Goal: Information Seeking & Learning: Learn about a topic

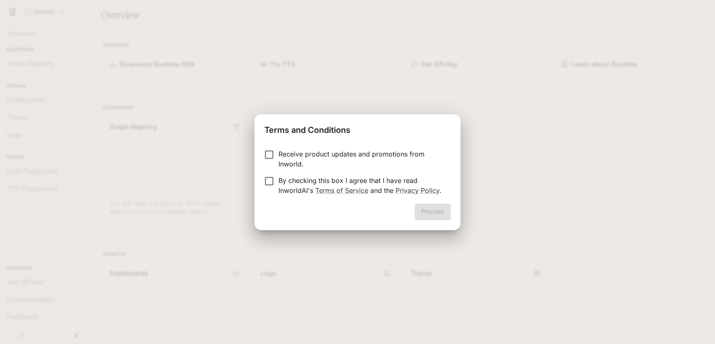
click at [386, 178] on p "By checking this box I agree that I have read InworldAI's Terms of Service and …" at bounding box center [360, 185] width 165 height 20
click at [439, 208] on button "Proceed" at bounding box center [432, 212] width 36 height 17
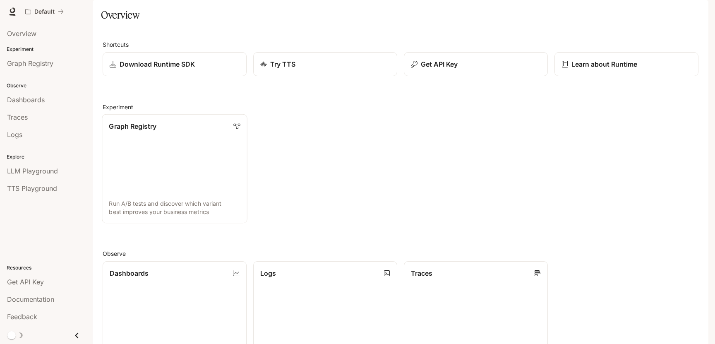
click at [204, 178] on link "Graph Registry Run A/B tests and discover which variant best improves your busi…" at bounding box center [174, 168] width 145 height 109
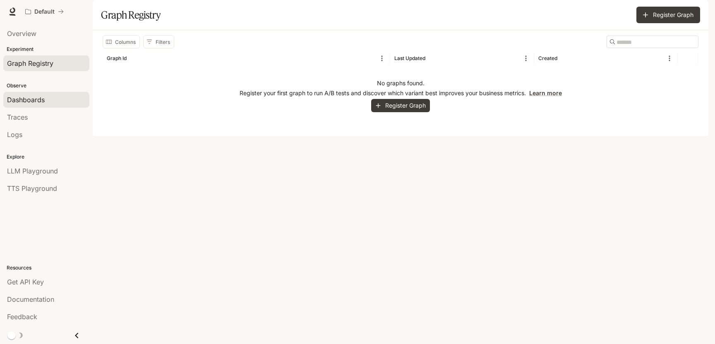
click at [37, 99] on span "Dashboards" at bounding box center [26, 100] width 38 height 10
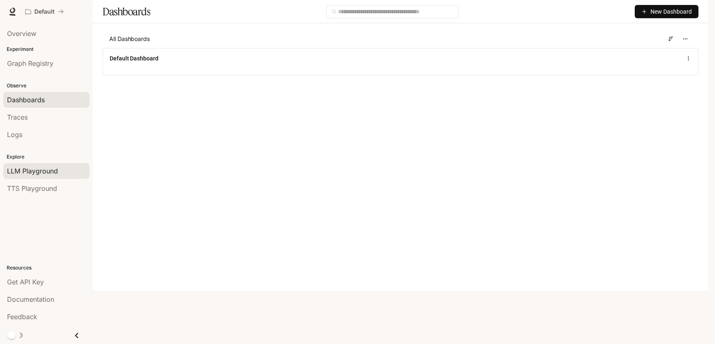
click at [31, 169] on span "LLM Playground" at bounding box center [32, 171] width 51 height 10
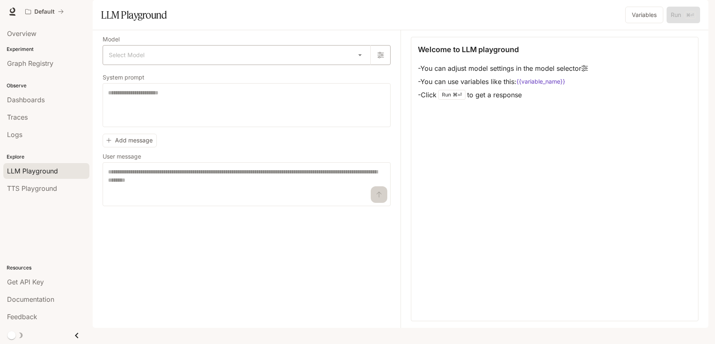
click at [188, 81] on body "Skip to main content Default Documentation Documentation Portal Overview Experi…" at bounding box center [357, 172] width 715 height 344
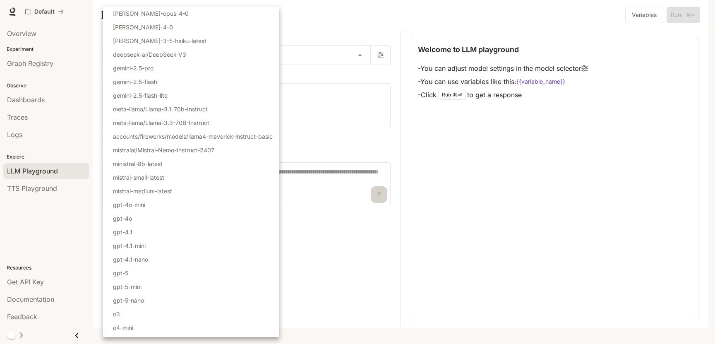
click at [328, 55] on div at bounding box center [357, 172] width 715 height 344
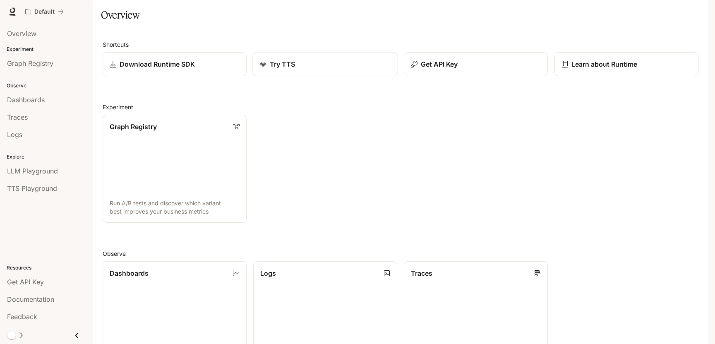
click at [310, 77] on link "Try TTS" at bounding box center [324, 64] width 145 height 24
click at [581, 69] on p "Learn about Runtime" at bounding box center [604, 64] width 67 height 10
